Goal: Information Seeking & Learning: Learn about a topic

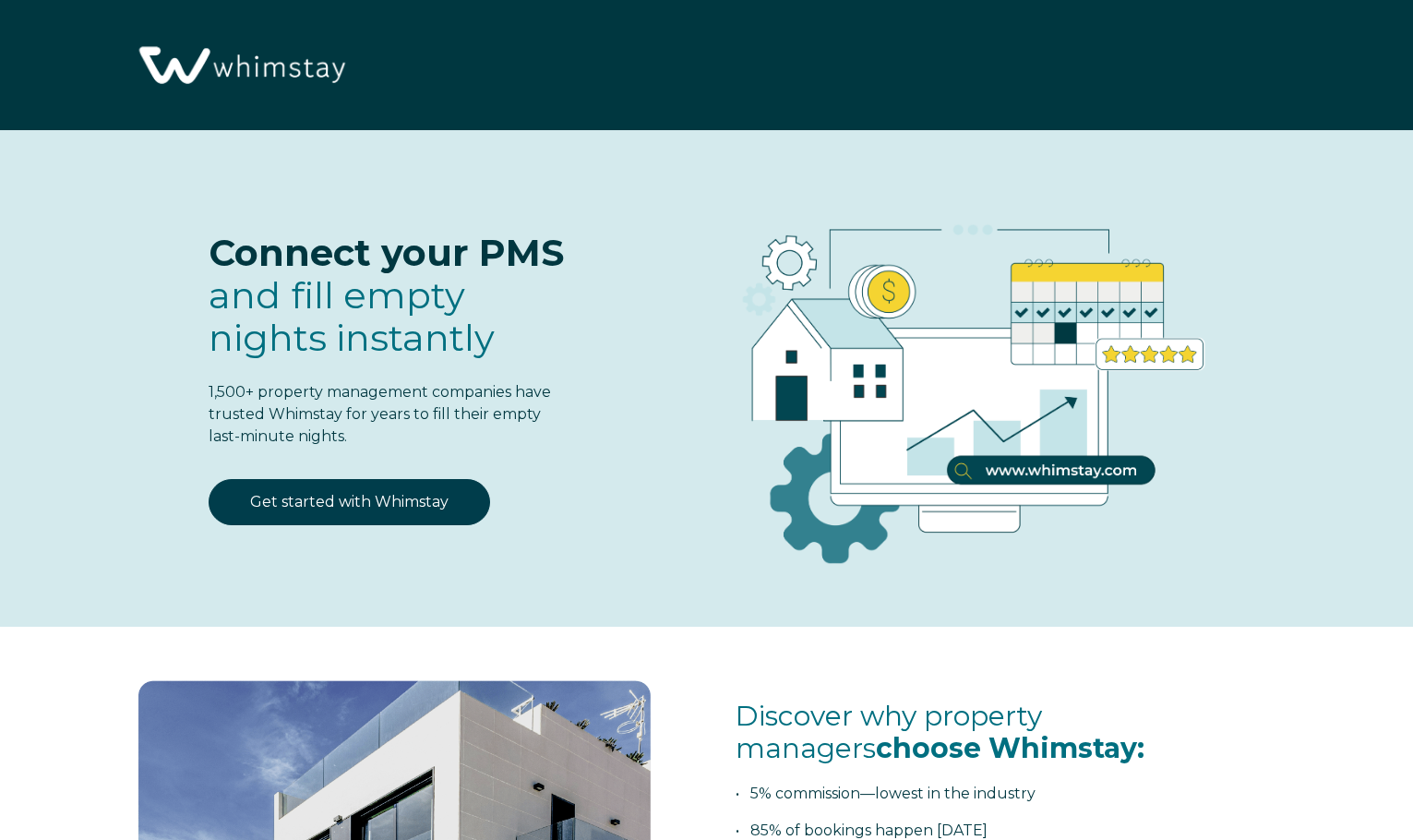
select select "US"
select select "Standard"
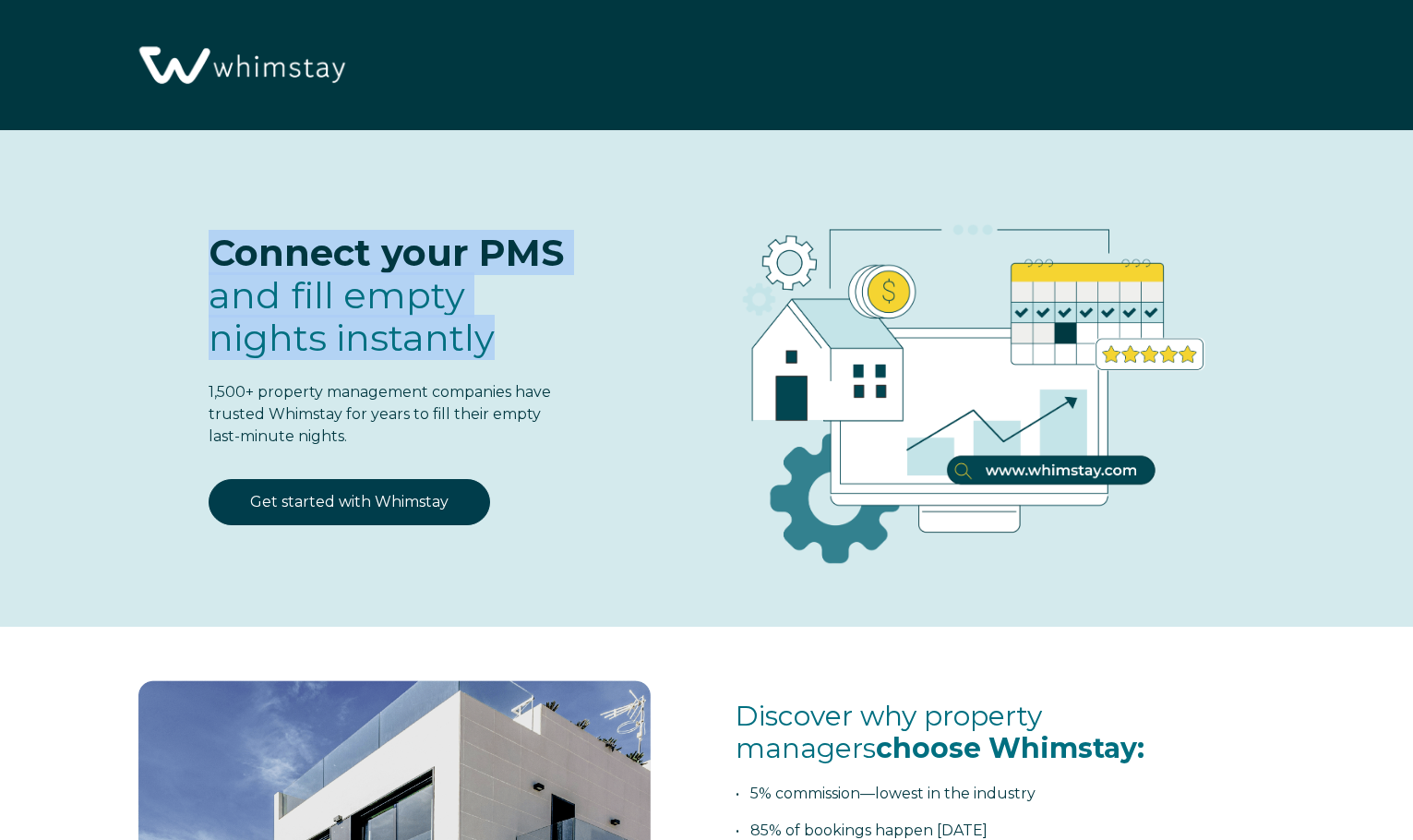
drag, startPoint x: 211, startPoint y: 246, endPoint x: 501, endPoint y: 341, distance: 305.2
click at [522, 341] on p "Connect your PMS and fill empty nights instantly" at bounding box center [389, 294] width 362 height 127
drag, startPoint x: 363, startPoint y: 437, endPoint x: 230, endPoint y: 244, distance: 234.4
click at [183, 223] on div "Connect your PMS and fill empty nights instantly 1,500+ property management com…" at bounding box center [347, 324] width 445 height 312
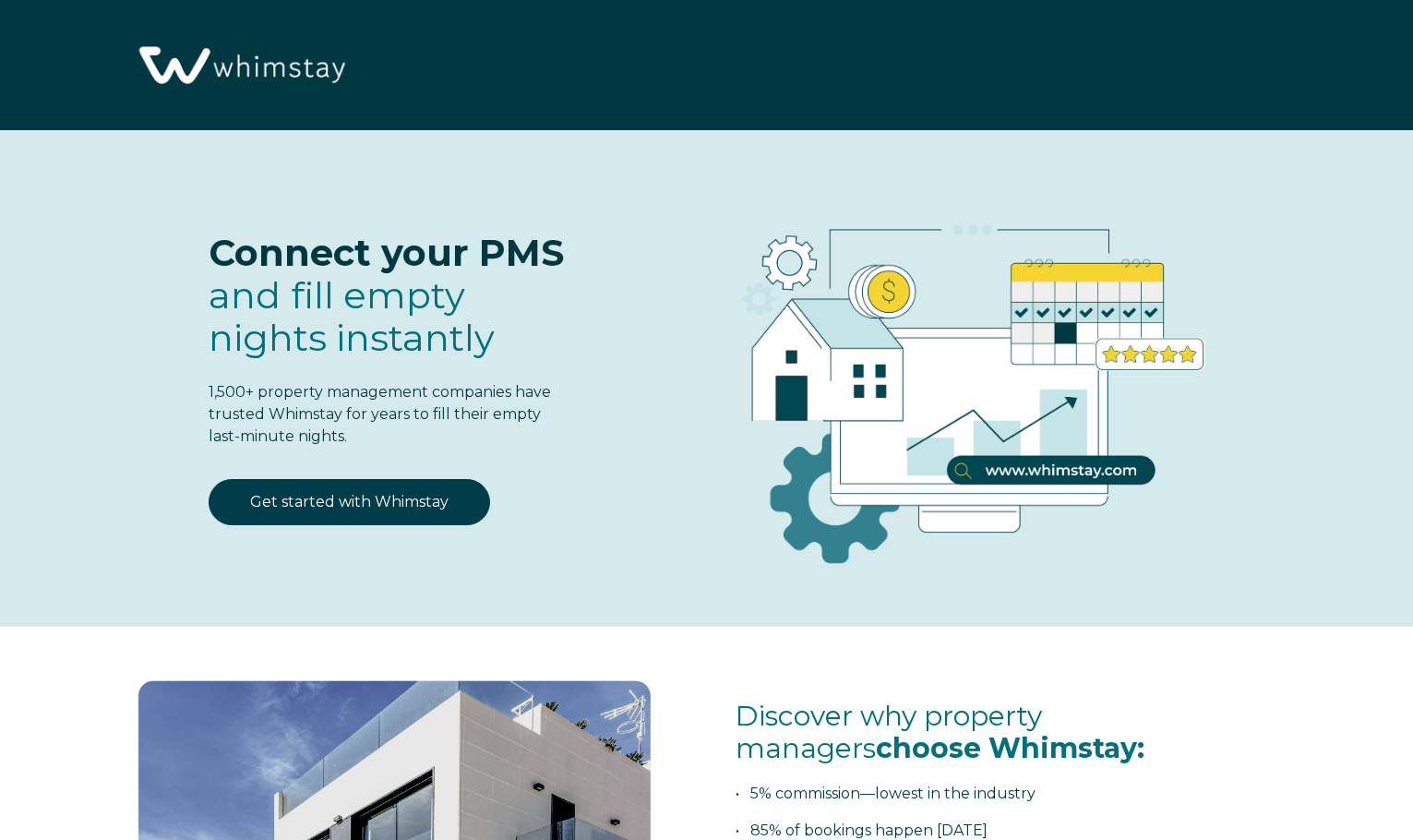
drag, startPoint x: 246, startPoint y: 250, endPoint x: 230, endPoint y: 249, distance: 16.0
click at [246, 250] on span "Connect your PMS" at bounding box center [387, 252] width 356 height 45
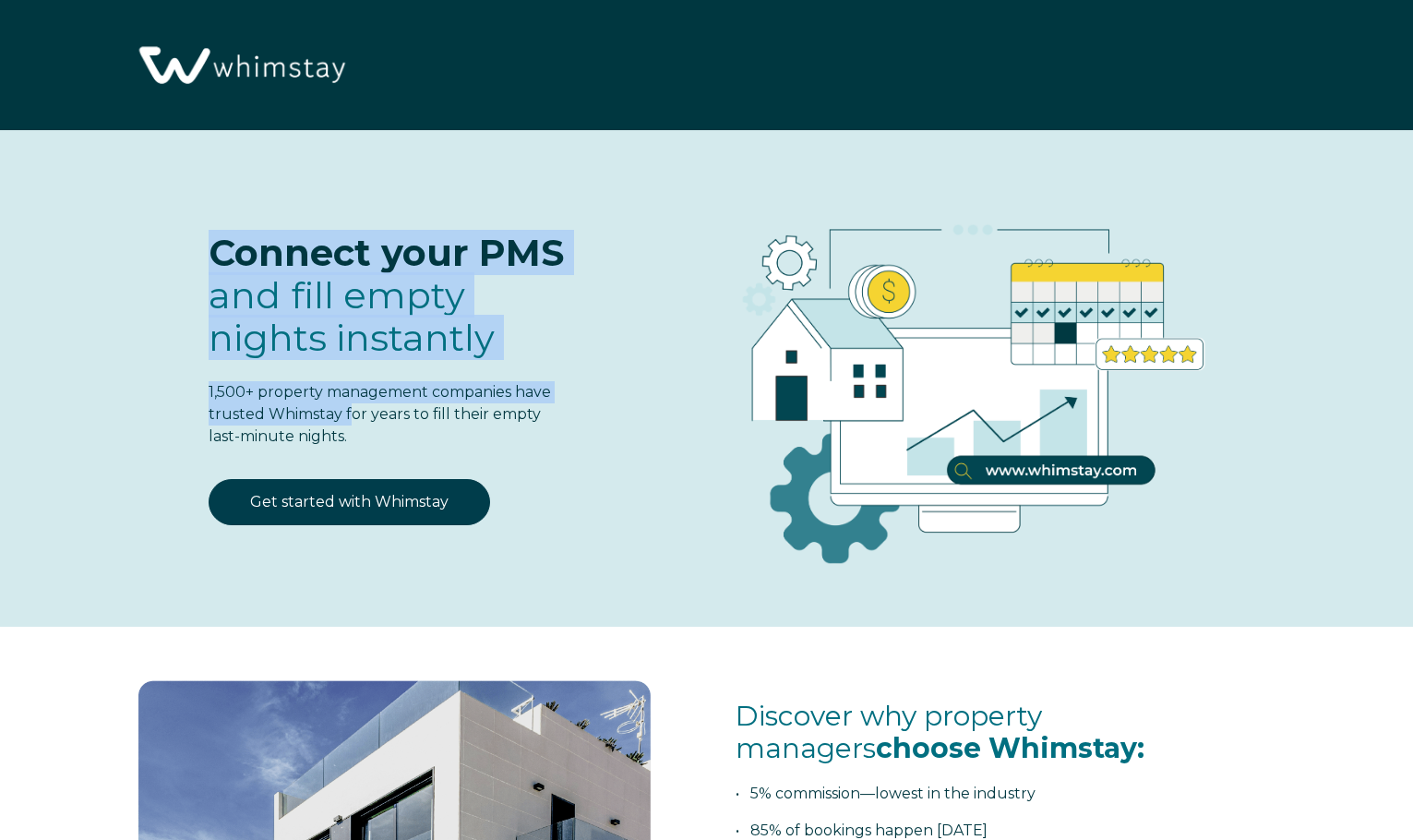
drag, startPoint x: 278, startPoint y: 264, endPoint x: 351, endPoint y: 424, distance: 175.9
click at [351, 424] on div "Connect your PMS and fill empty nights instantly 1,500+ property management com…" at bounding box center [347, 324] width 445 height 312
drag, startPoint x: 325, startPoint y: 439, endPoint x: 151, endPoint y: 232, distance: 270.4
click at [150, 232] on div "Connect your PMS and fill empty nights instantly 1,500+ property management com…" at bounding box center [347, 324] width 445 height 312
click at [265, 253] on span "Connect your PMS" at bounding box center [387, 252] width 356 height 45
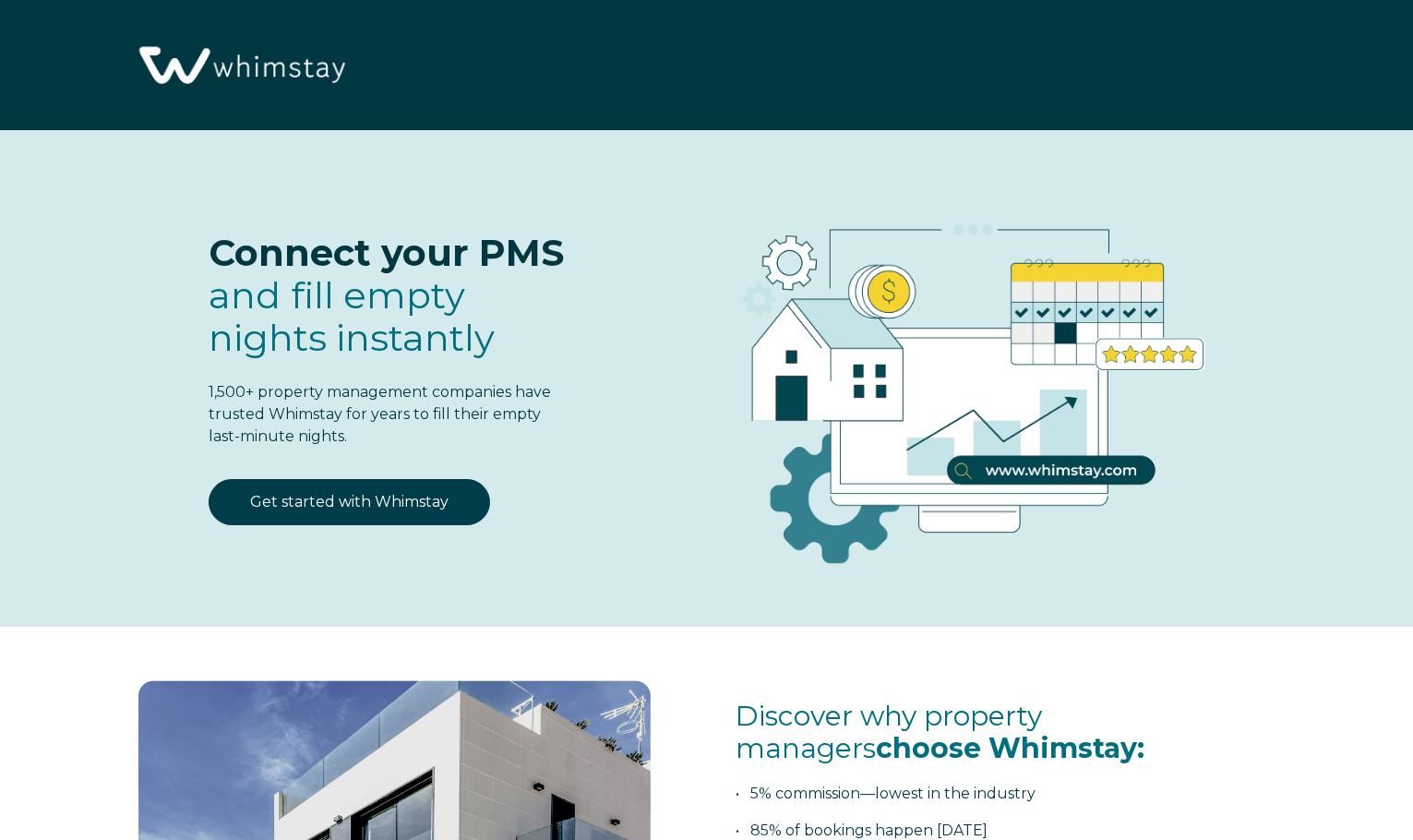
drag, startPoint x: 208, startPoint y: 247, endPoint x: 366, endPoint y: 440, distance: 249.4
click at [366, 440] on span "Connect your PMS and fill empty nights instantly 1,500+ property management com…" at bounding box center [389, 340] width 362 height 216
click at [389, 442] on p "1,500+ property management companies have trusted Whimstay for years to fill th…" at bounding box center [389, 414] width 362 height 67
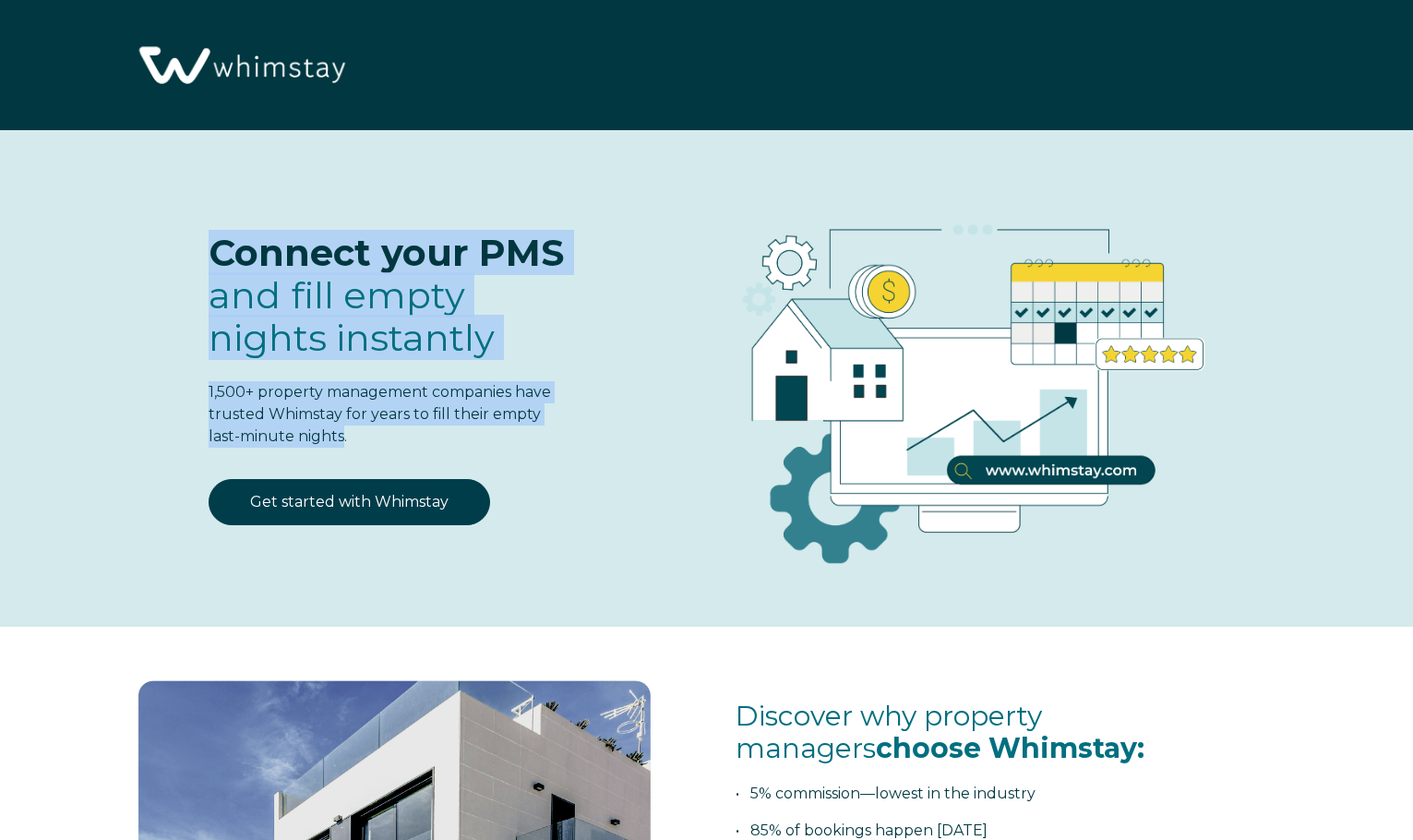
drag, startPoint x: 346, startPoint y: 440, endPoint x: 166, endPoint y: 247, distance: 263.9
click at [165, 234] on div "Connect your PMS and fill empty nights instantly 1,500+ property management com…" at bounding box center [347, 324] width 445 height 312
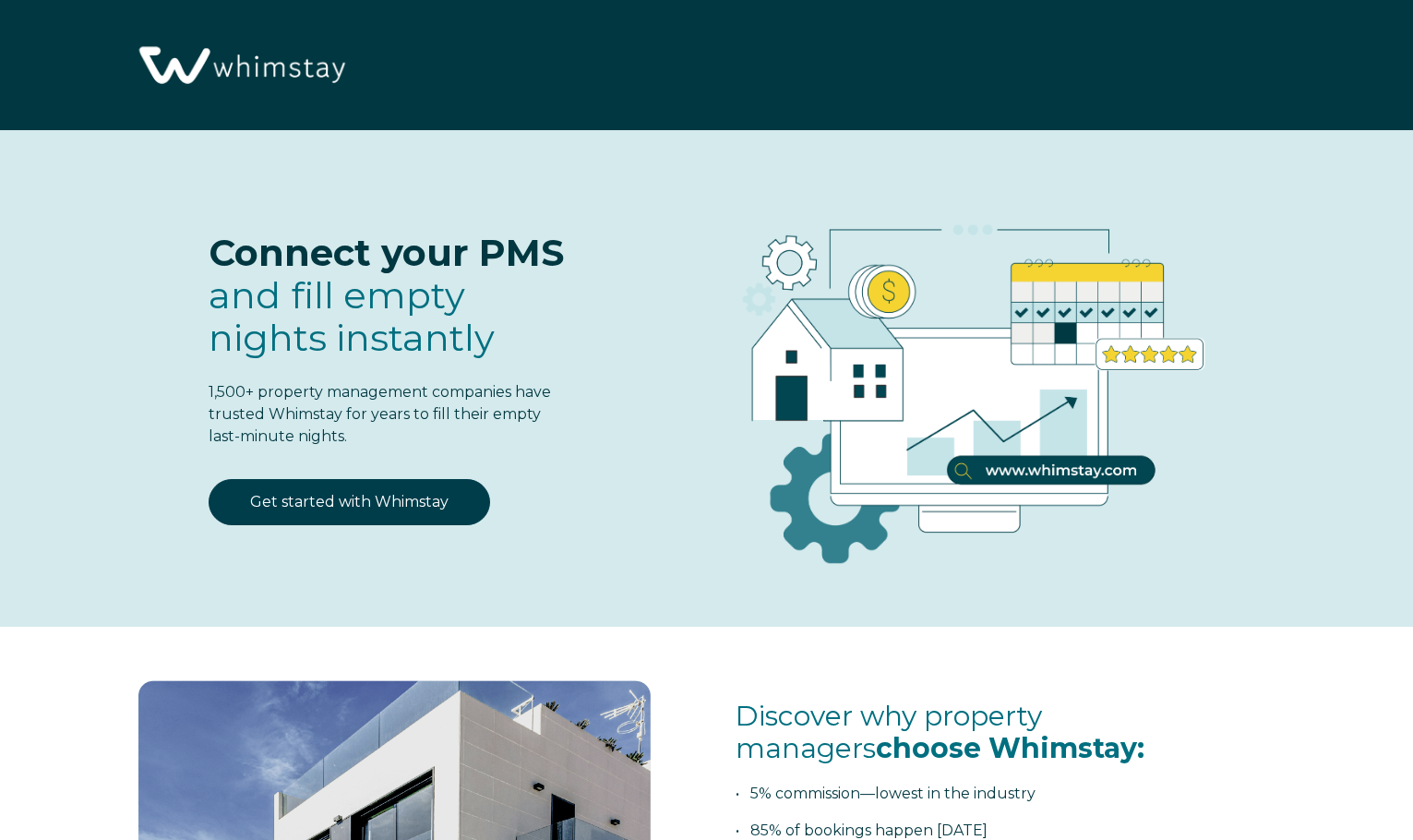
click at [167, 249] on div "Connect your PMS and fill empty nights instantly 1,500+ property management com…" at bounding box center [347, 324] width 445 height 312
drag, startPoint x: 212, startPoint y: 247, endPoint x: 399, endPoint y: 446, distance: 273.1
click at [387, 433] on span "Connect your PMS and fill empty nights instantly 1,500+ property management com…" at bounding box center [389, 340] width 362 height 216
click at [217, 451] on div "Connect your PMS and fill empty nights instantly 1,500+ property management com…" at bounding box center [347, 324] width 445 height 312
drag, startPoint x: 205, startPoint y: 461, endPoint x: 183, endPoint y: 221, distance: 241.0
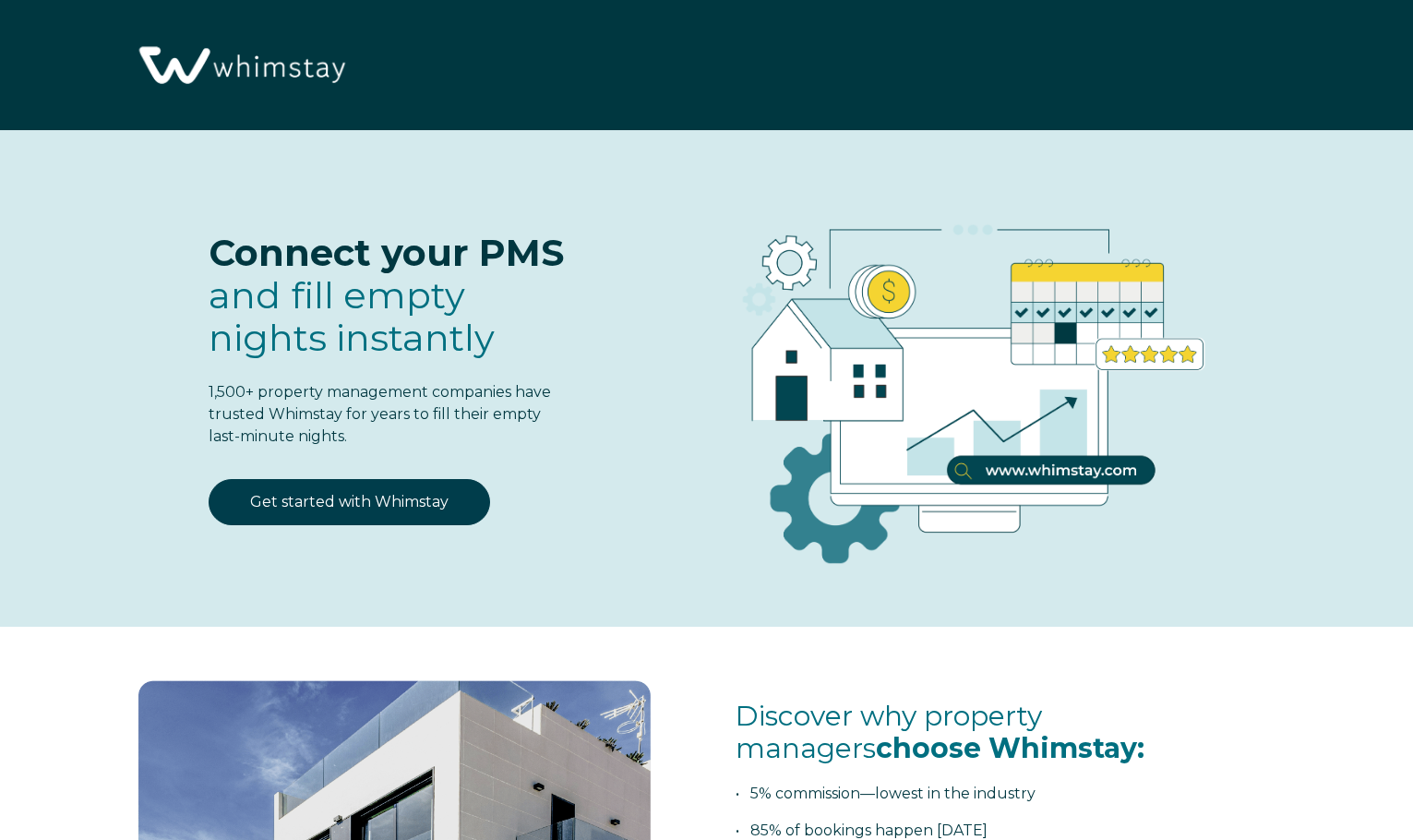
click at [177, 223] on div "Connect your PMS and fill empty nights instantly 1,500+ property management com…" at bounding box center [347, 324] width 445 height 312
click at [221, 261] on span "Connect your PMS" at bounding box center [387, 252] width 356 height 45
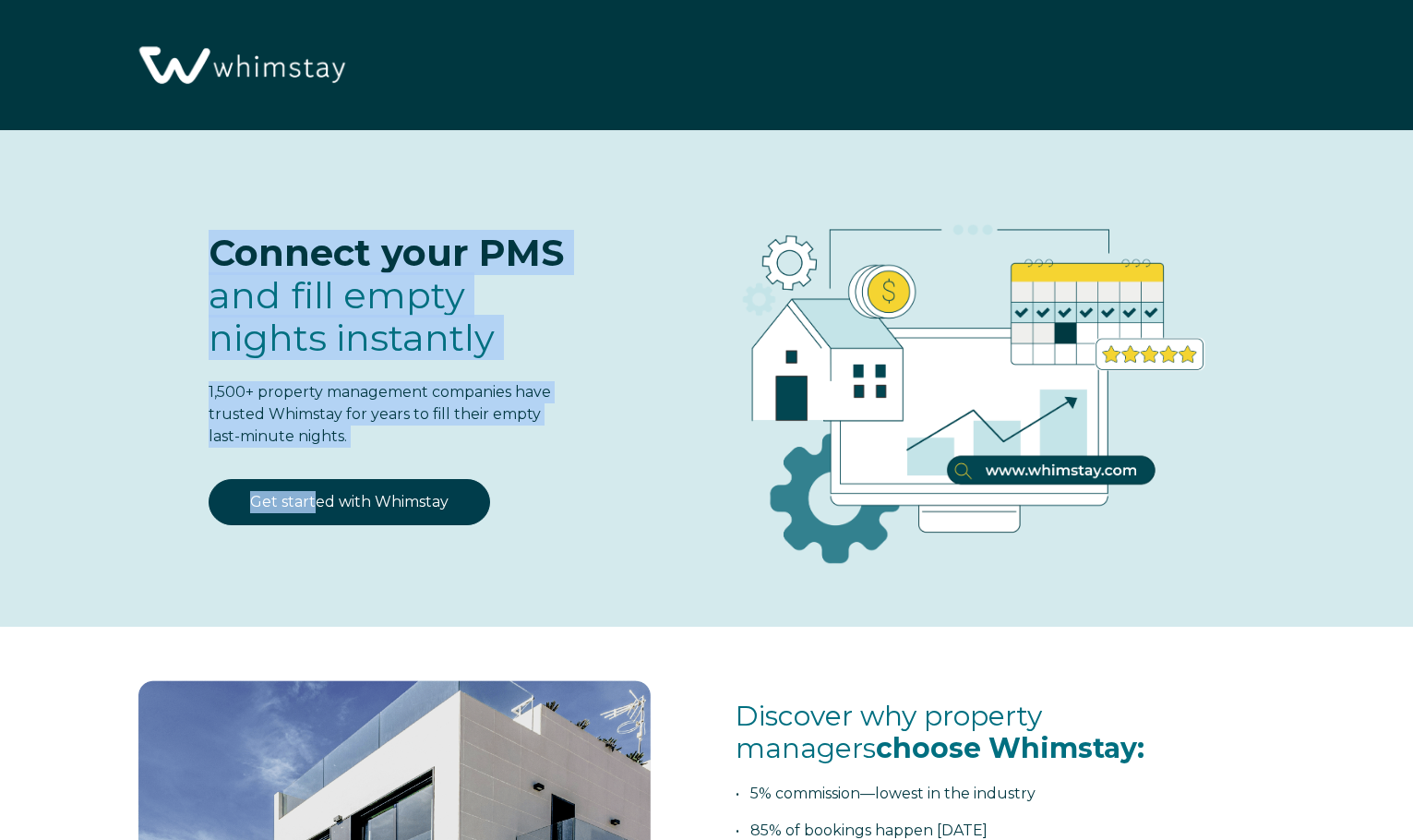
drag, startPoint x: 200, startPoint y: 248, endPoint x: 203, endPoint y: 489, distance: 241.0
click at [203, 489] on div "Connect your PMS and fill empty nights instantly 1,500+ property management com…" at bounding box center [348, 357] width 482 height 380
click at [325, 450] on div "Connect your PMS and fill empty nights instantly 1,500+ property management com…" at bounding box center [347, 324] width 445 height 312
drag, startPoint x: 208, startPoint y: 465, endPoint x: 183, endPoint y: 230, distance: 236.3
click at [181, 230] on div "Connect your PMS and fill empty nights instantly 1,500+ property management com…" at bounding box center [347, 324] width 445 height 312
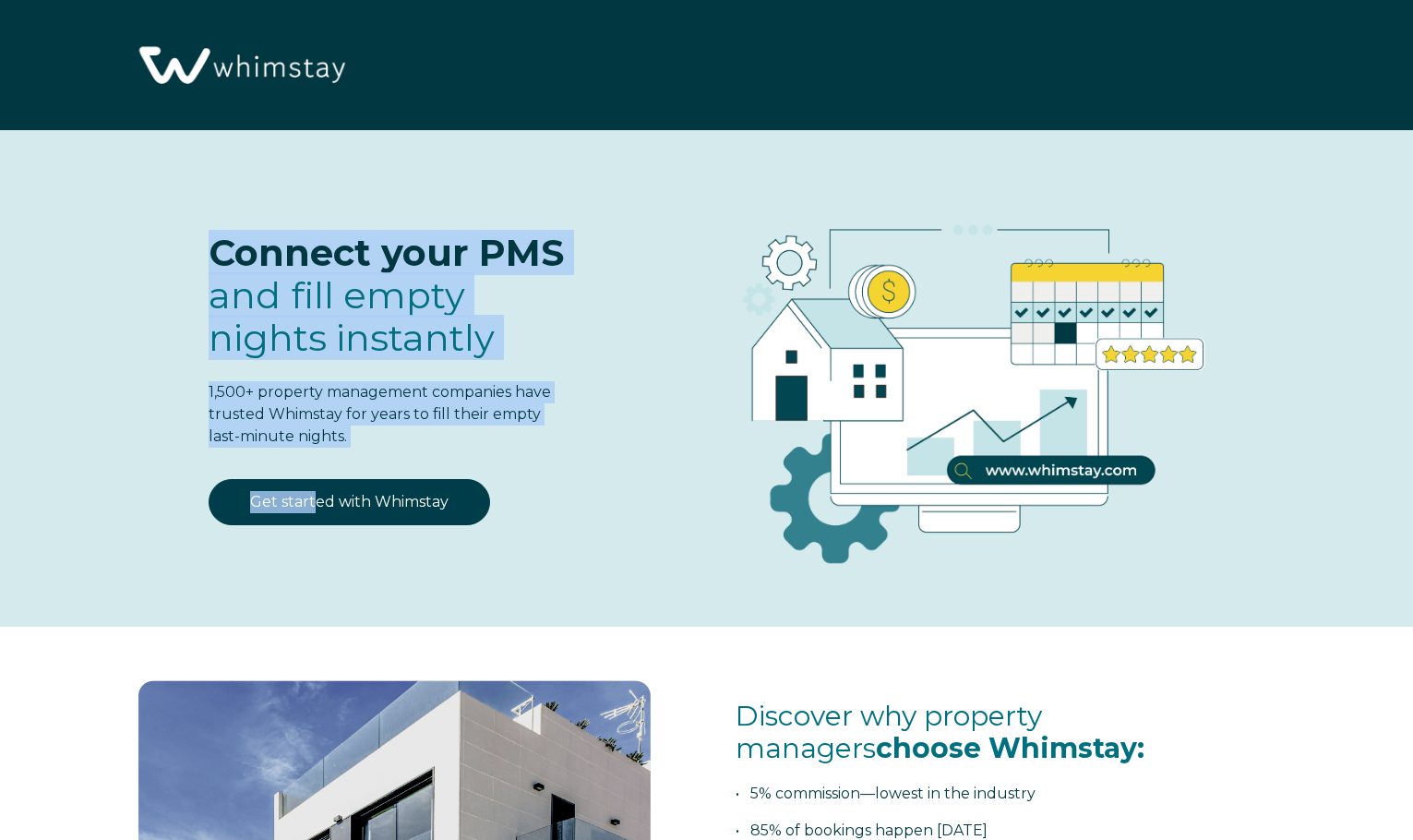
click at [278, 250] on span "Connect your PMS" at bounding box center [387, 252] width 356 height 45
drag, startPoint x: 209, startPoint y: 248, endPoint x: 207, endPoint y: 452, distance: 204.0
click at [207, 452] on div "Connect your PMS and fill empty nights instantly 1,500+ property management com…" at bounding box center [347, 324] width 445 height 312
click at [318, 445] on p "1,500+ property management companies have trusted Whimstay for years to fill th…" at bounding box center [389, 414] width 362 height 67
drag, startPoint x: 209, startPoint y: 451, endPoint x: 203, endPoint y: 210, distance: 241.1
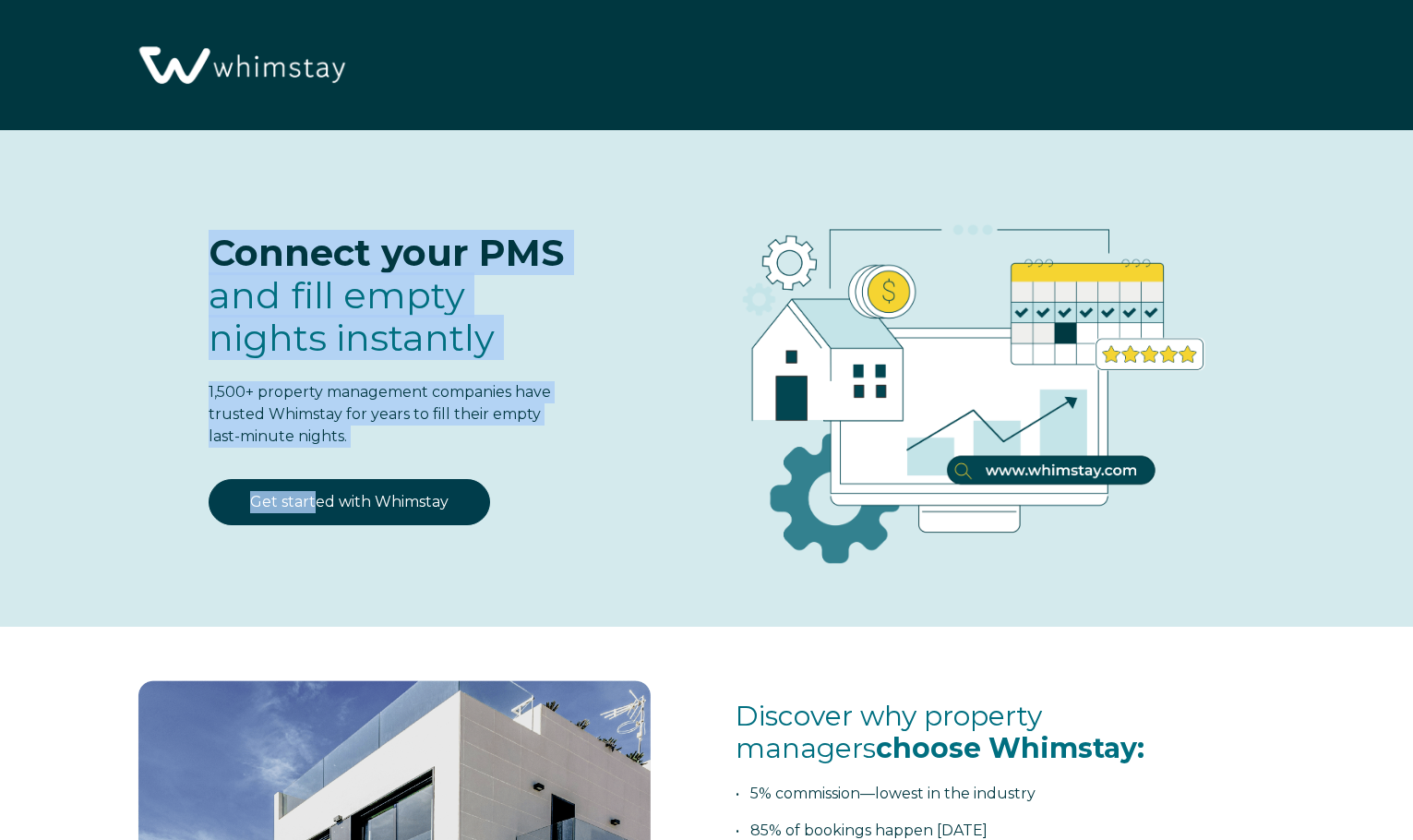
click at [203, 208] on div "Connect your PMS and fill empty nights instantly 1,500+ property management com…" at bounding box center [347, 324] width 445 height 312
click at [340, 259] on span "Connect your PMS" at bounding box center [387, 252] width 356 height 45
drag, startPoint x: 213, startPoint y: 456, endPoint x: 209, endPoint y: 246, distance: 210.0
click at [209, 246] on div "Connect your PMS and fill empty nights instantly 1,500+ property management com…" at bounding box center [347, 324] width 445 height 312
click at [320, 236] on span "Connect your PMS" at bounding box center [387, 252] width 356 height 45
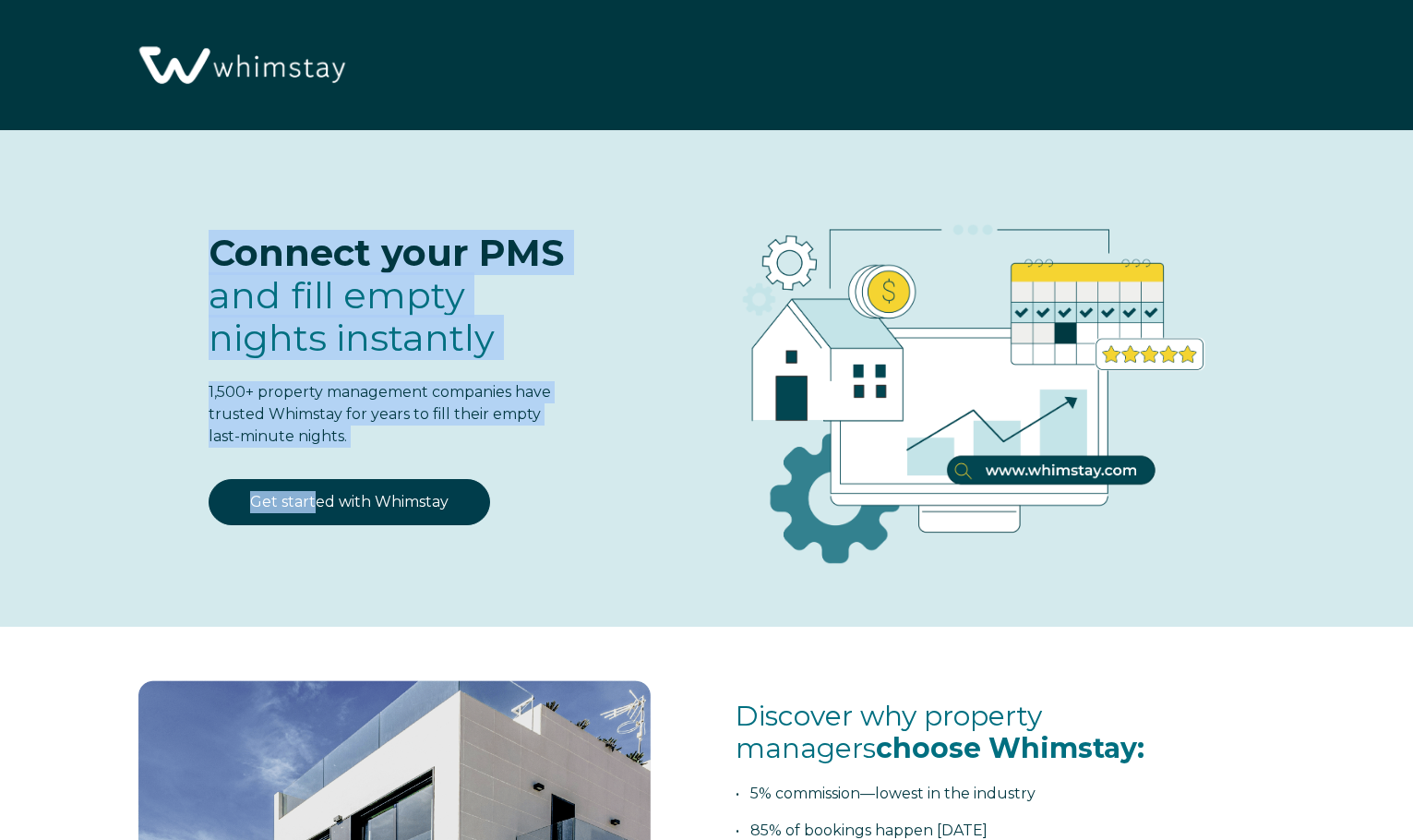
drag, startPoint x: 210, startPoint y: 252, endPoint x: 236, endPoint y: 452, distance: 201.7
click at [236, 452] on div "Connect your PMS and fill empty nights instantly 1,500+ property management com…" at bounding box center [347, 324] width 445 height 312
click at [219, 455] on div "Connect your PMS and fill empty nights instantly 1,500+ property management com…" at bounding box center [347, 324] width 445 height 312
drag, startPoint x: 201, startPoint y: 460, endPoint x: 181, endPoint y: 241, distance: 219.9
click at [181, 241] on div "Connect your PMS and fill empty nights instantly 1,500+ property management com…" at bounding box center [347, 324] width 445 height 312
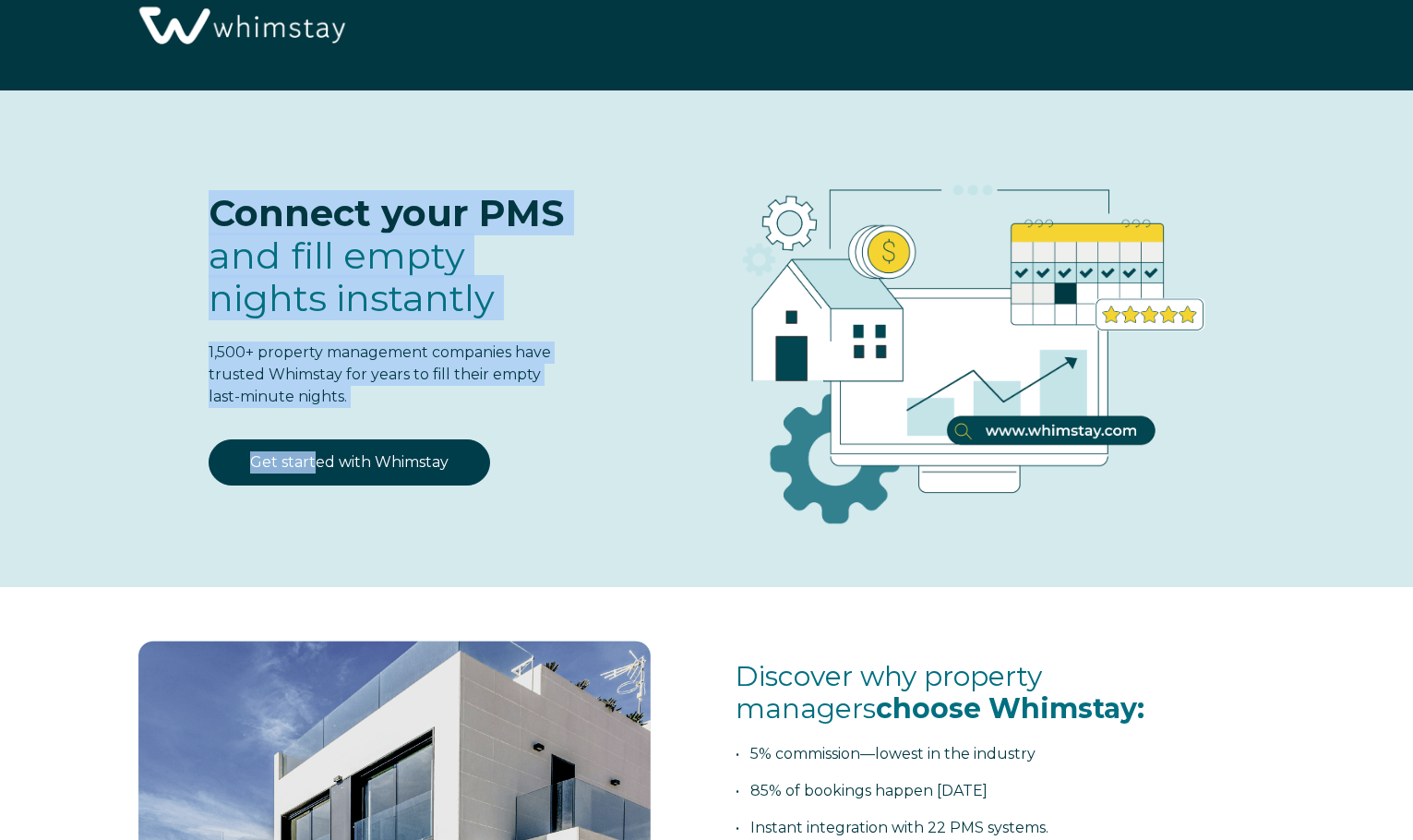
scroll to position [435, 0]
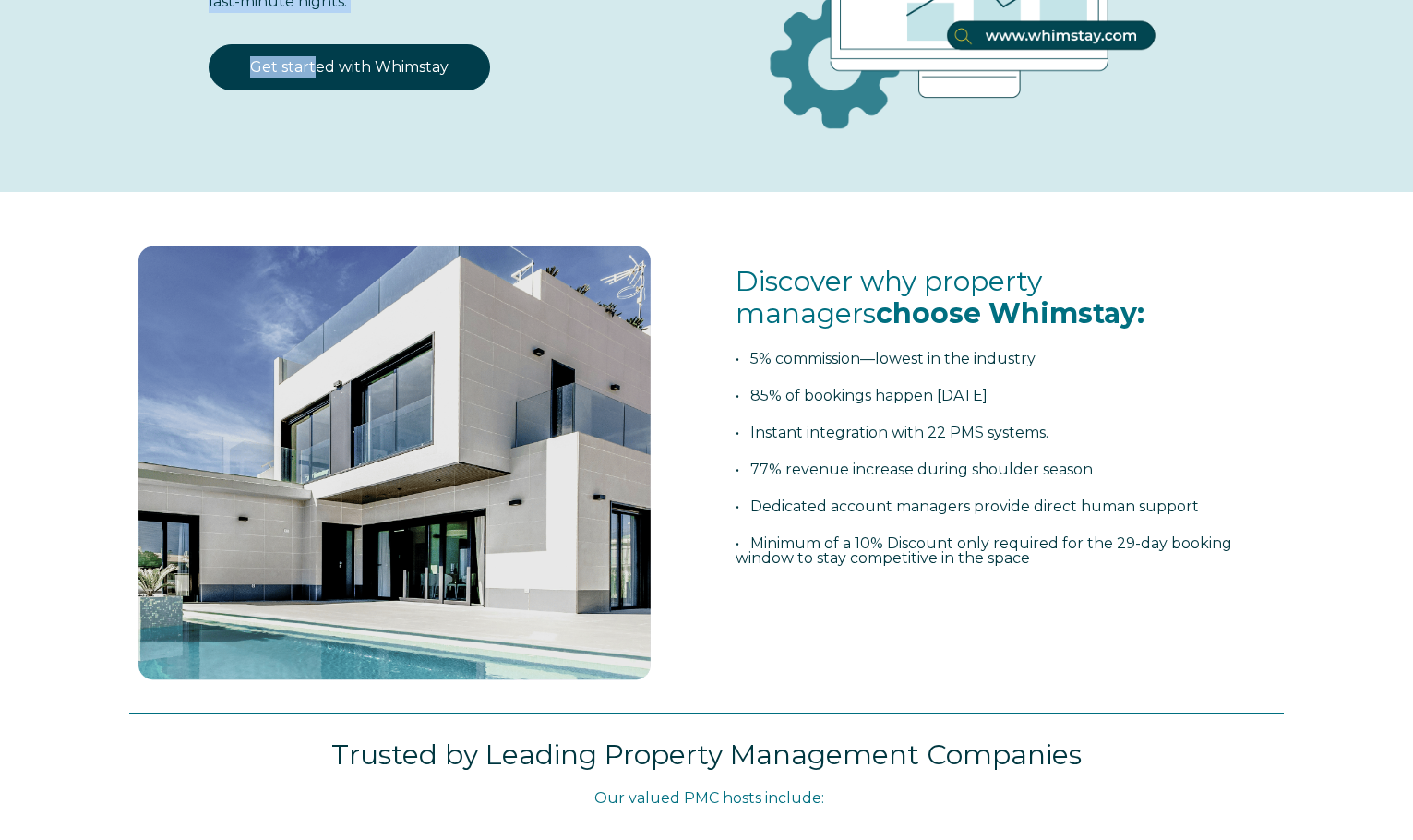
drag, startPoint x: 754, startPoint y: 394, endPoint x: 1199, endPoint y: 394, distance: 445.0
click at [1199, 394] on p "• 85% of bookings happen [DATE]" at bounding box center [1009, 396] width 548 height 15
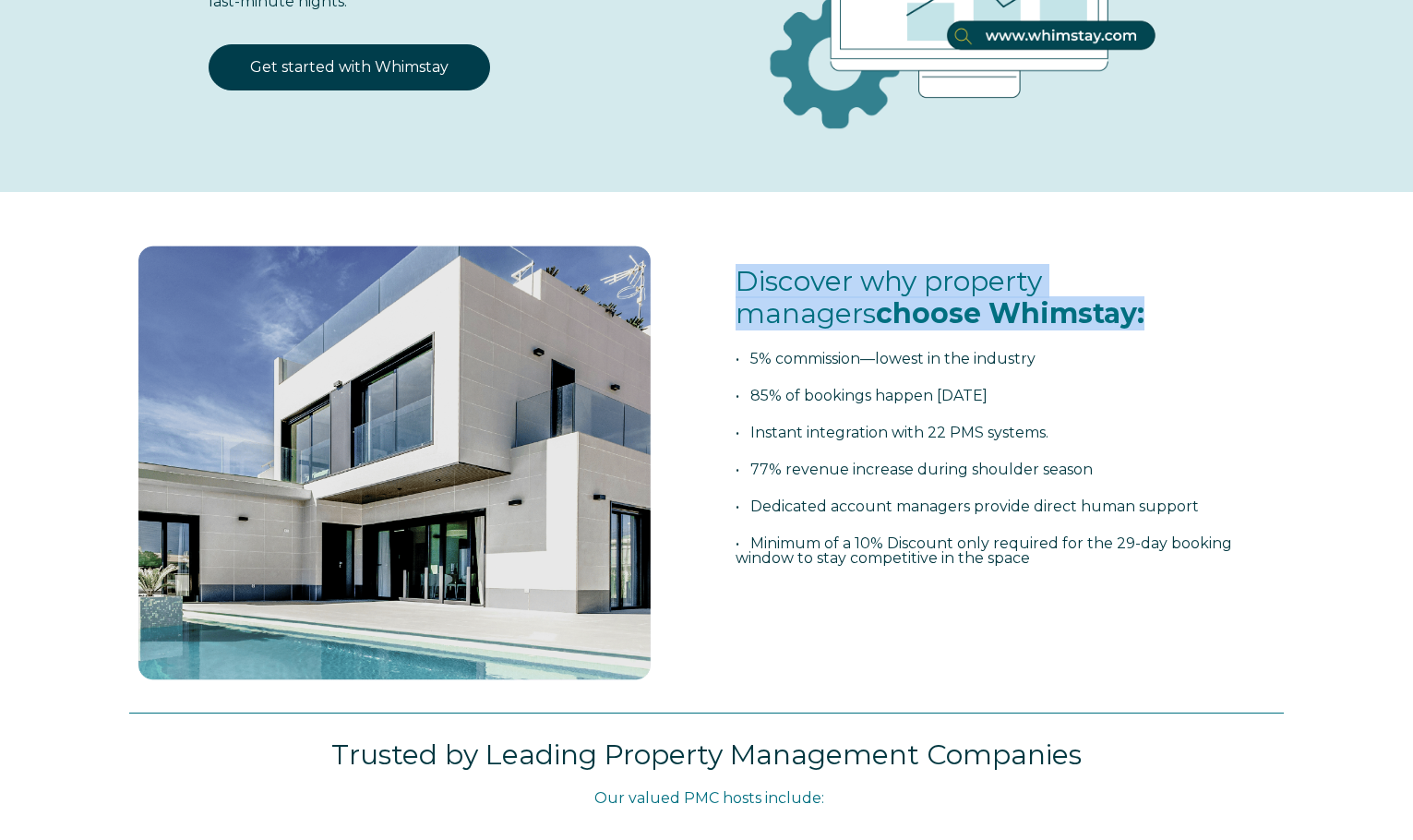
drag, startPoint x: 739, startPoint y: 276, endPoint x: 1034, endPoint y: 317, distance: 297.8
click at [1034, 317] on h3 "Discover why property managers choose Whimstay:" at bounding box center [1009, 298] width 548 height 64
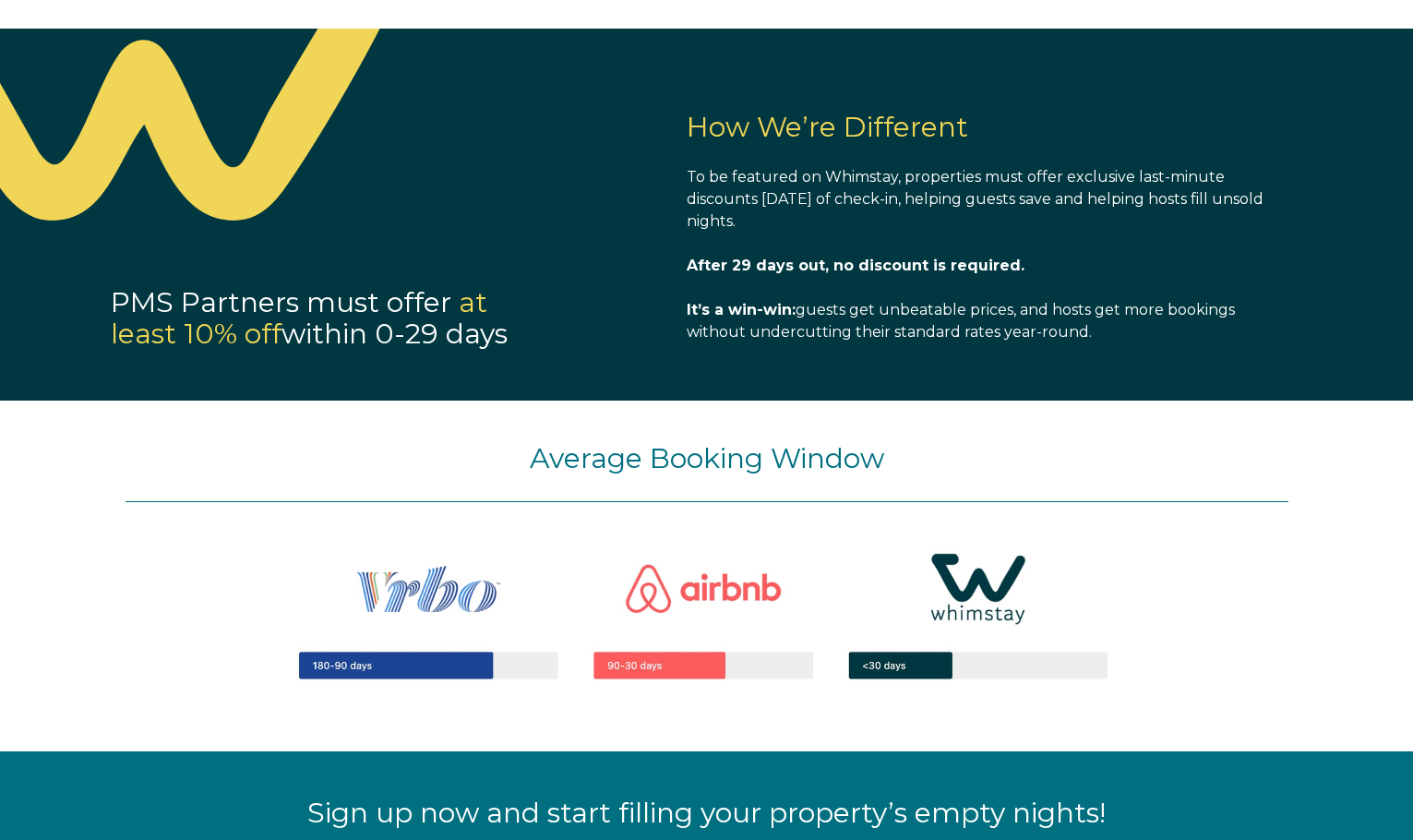
scroll to position [1497, 0]
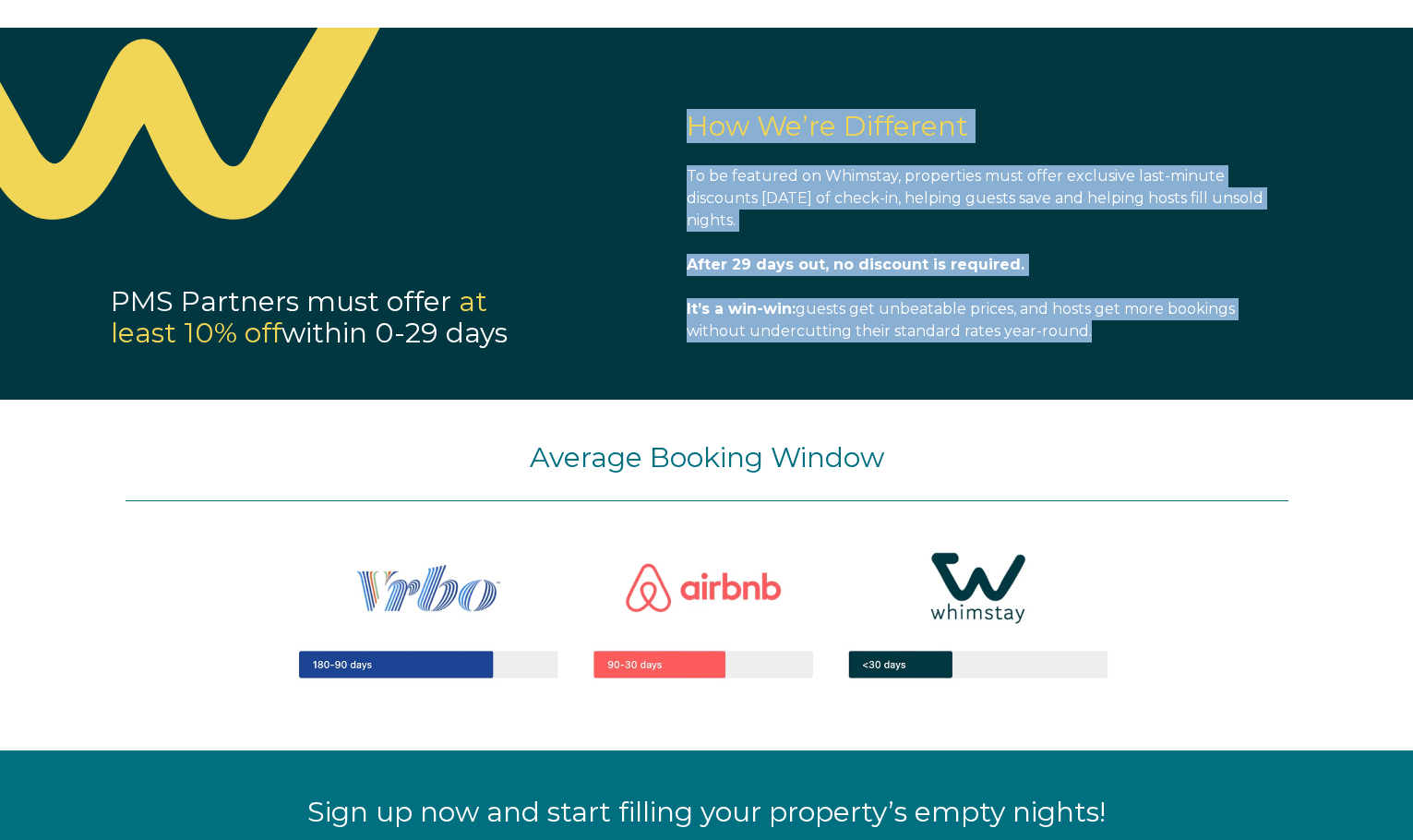
drag, startPoint x: 689, startPoint y: 119, endPoint x: 1109, endPoint y: 396, distance: 503.1
click at [1109, 396] on div "PMS Partners must offer at least 10% off within 0-29 days How We’re Different T…" at bounding box center [706, 213] width 1413 height 372
drag, startPoint x: 113, startPoint y: 293, endPoint x: 547, endPoint y: 335, distance: 436.0
click at [547, 335] on p "PMS Partners must offer at least 10% off within 0-29 days" at bounding box center [331, 318] width 440 height 64
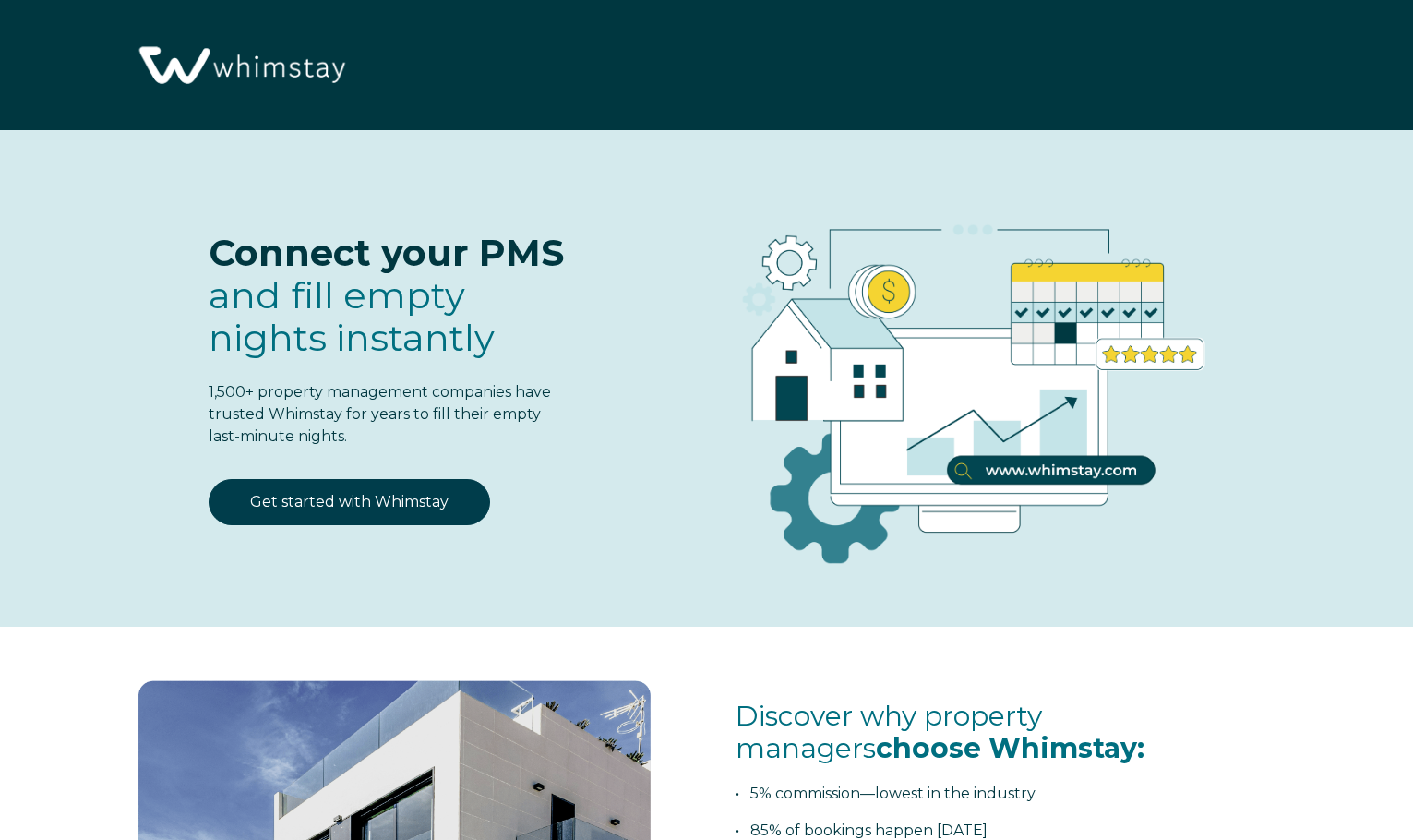
scroll to position [0, 0]
